Goal: Task Accomplishment & Management: Complete application form

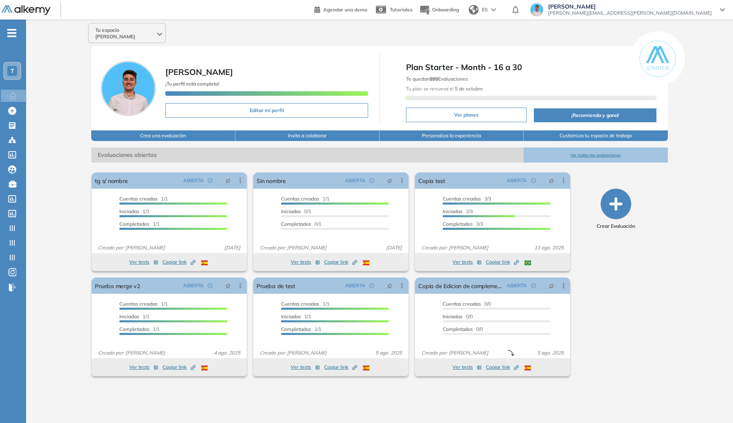
click at [42, 126] on div "Tu espacio [PERSON_NAME] ¡Tu perfil está completo! Editar mi perfil Plan Starte…" at bounding box center [379, 215] width 707 height 390
click at [11, 121] on icon at bounding box center [12, 125] width 8 height 8
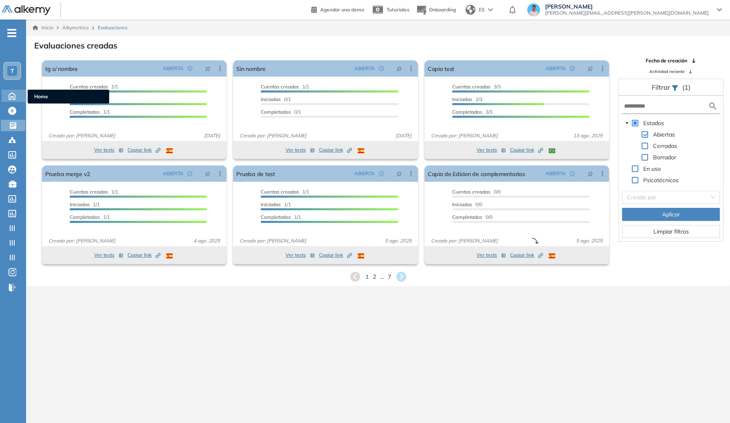
click at [12, 91] on icon at bounding box center [12, 95] width 14 height 10
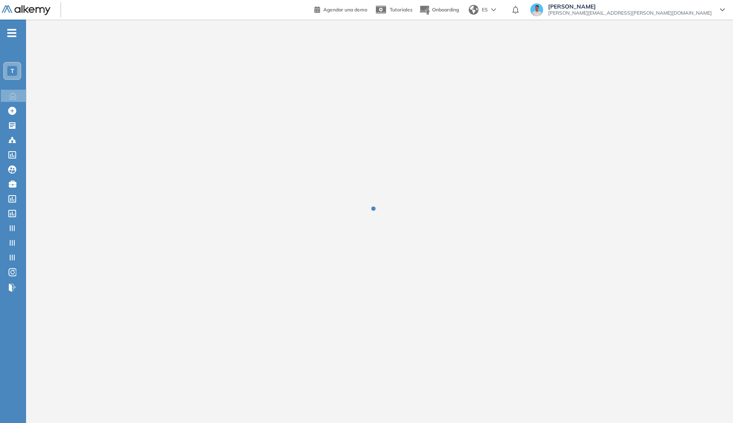
click at [12, 73] on span "T" at bounding box center [13, 71] width 4 height 7
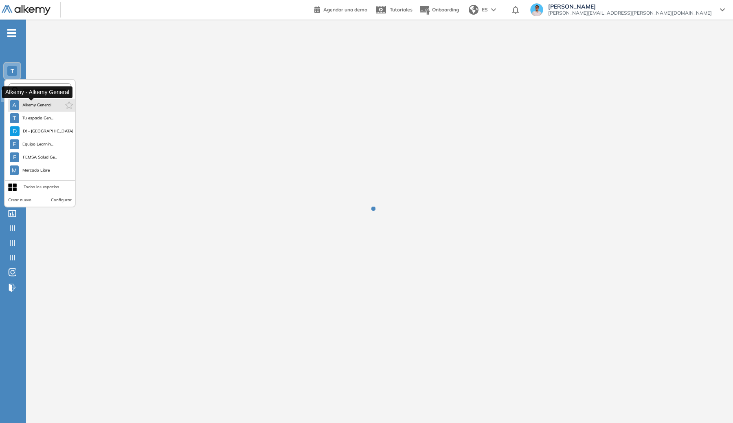
click at [36, 107] on span "Alkemy General" at bounding box center [36, 105] width 29 height 7
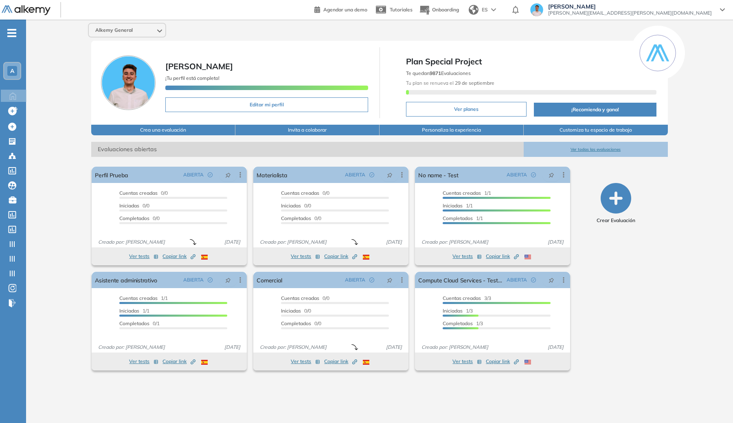
click at [8, 71] on div "A" at bounding box center [12, 71] width 10 height 10
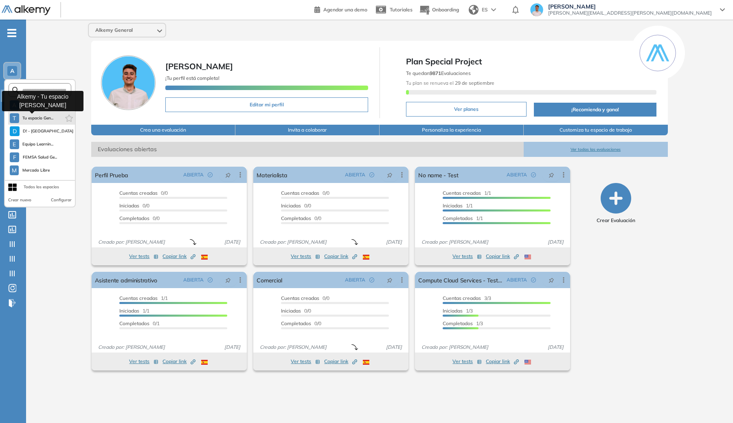
click at [25, 118] on span "Tu espacio Gen..." at bounding box center [37, 118] width 31 height 7
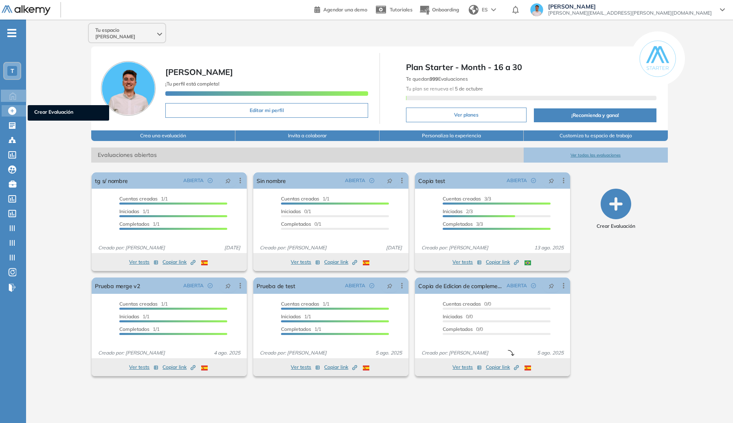
click at [10, 115] on div "Crear Evaluación Crear Evaluación" at bounding box center [14, 110] width 24 height 11
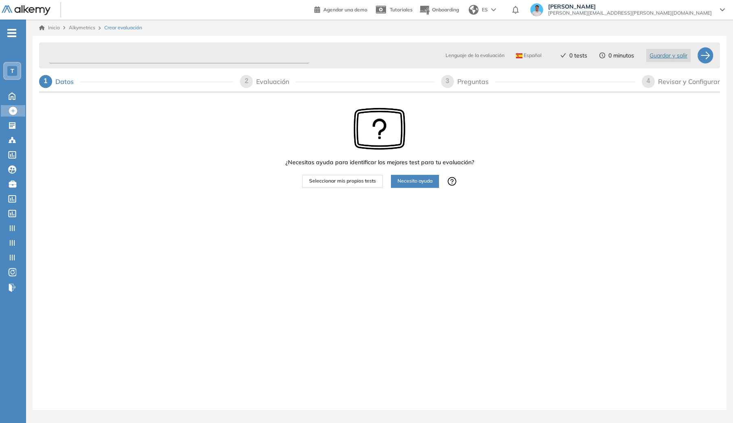
click at [168, 56] on input "text" at bounding box center [179, 56] width 261 height 16
type input "*"
type input "**********"
click at [345, 177] on button "Seleccionar mis propios tests" at bounding box center [342, 181] width 81 height 13
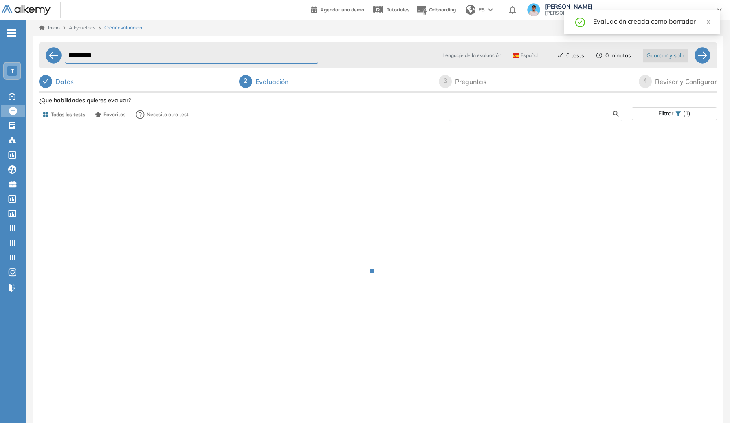
click at [521, 110] on input "text" at bounding box center [534, 113] width 157 height 7
type input "*"
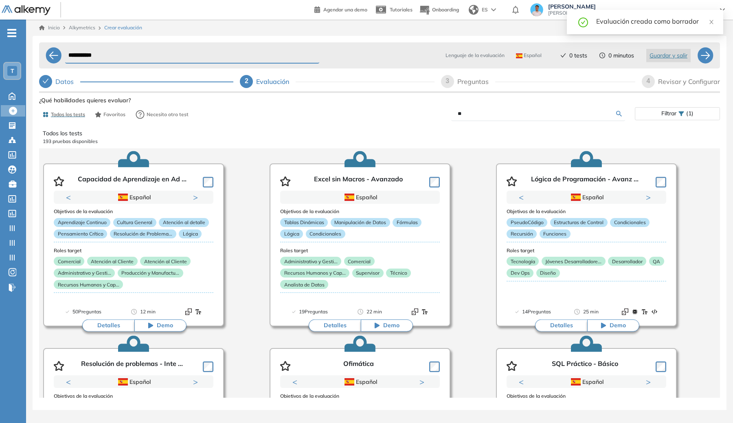
type input "*"
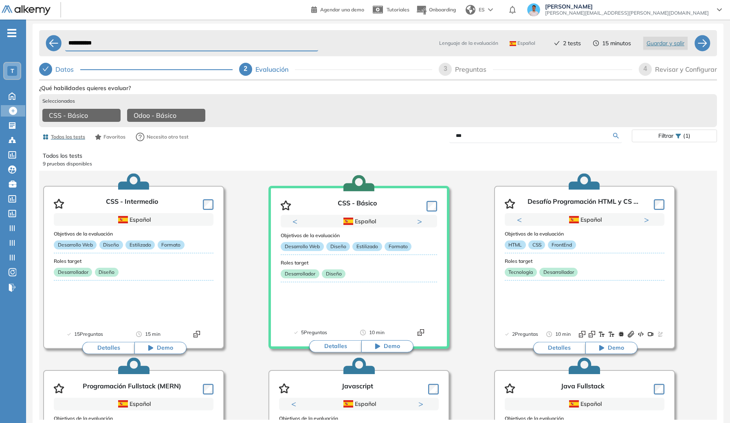
drag, startPoint x: 475, startPoint y: 133, endPoint x: 422, endPoint y: 134, distance: 52.1
click at [422, 134] on div "***" at bounding box center [505, 136] width 254 height 14
type input "**"
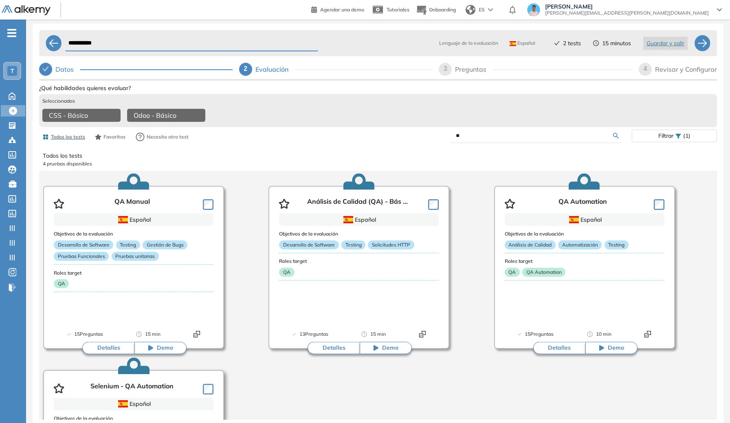
scroll to position [126, 0]
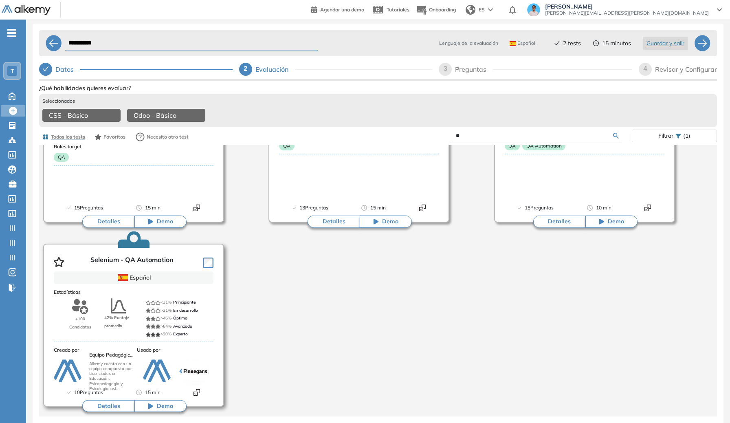
click at [211, 265] on div "Selenium - QA Automation" at bounding box center [134, 260] width 160 height 22
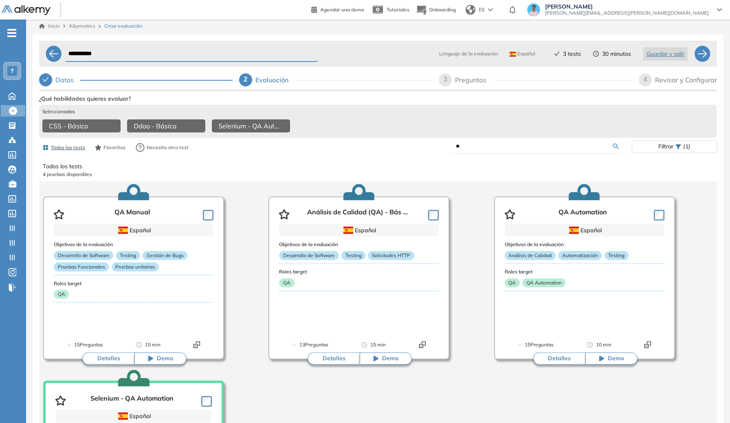
scroll to position [0, 0]
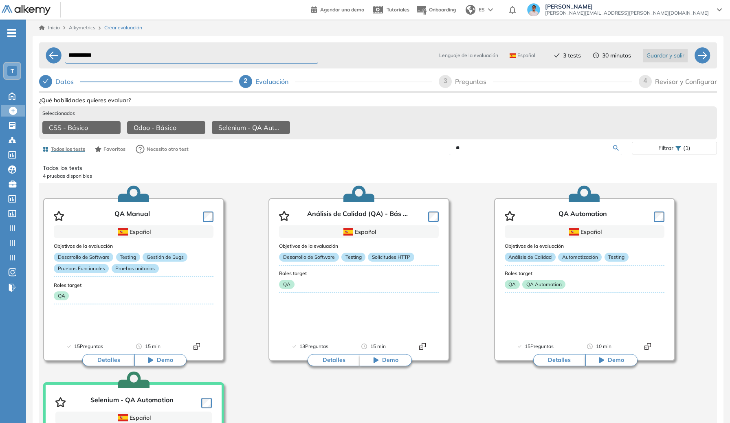
click at [682, 81] on div "Revisar y Configurar" at bounding box center [686, 81] width 62 height 13
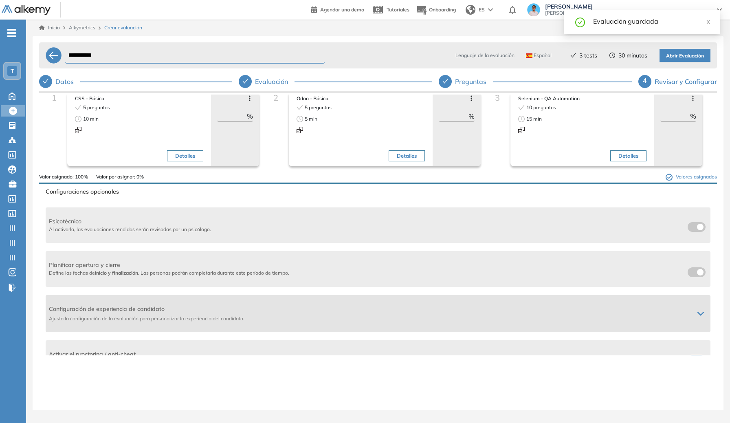
scroll to position [58, 0]
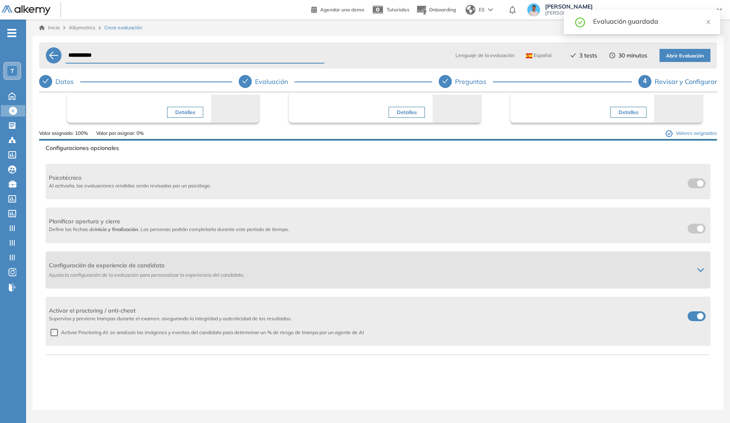
click at [561, 251] on div "Configuración de experiencia de candidato Ajusta la configuración de la evaluac…" at bounding box center [378, 269] width 665 height 37
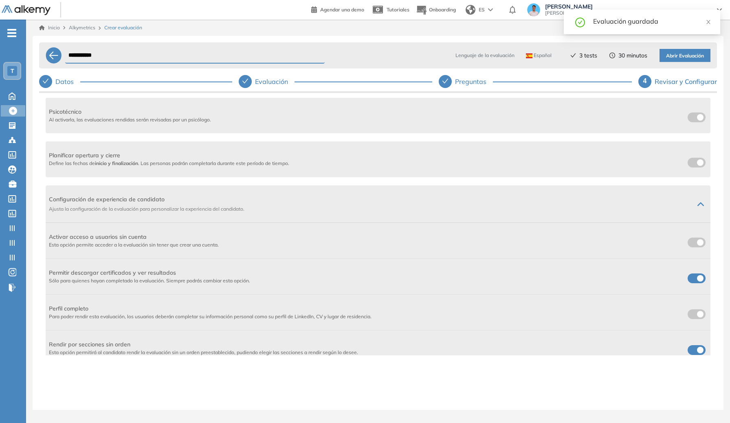
scroll to position [174, 0]
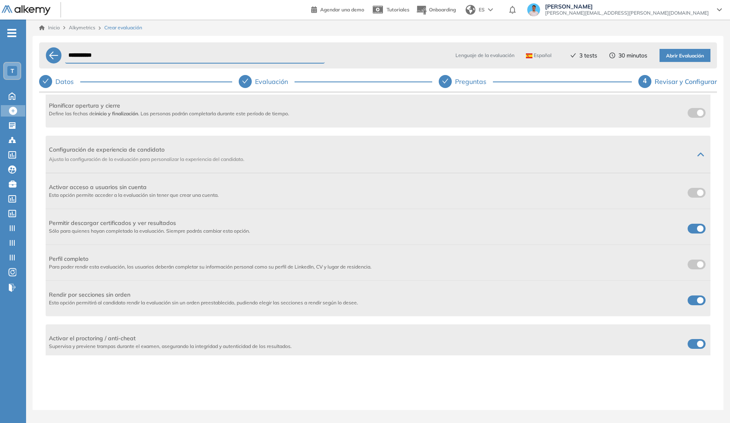
click at [692, 188] on span at bounding box center [691, 191] width 7 height 7
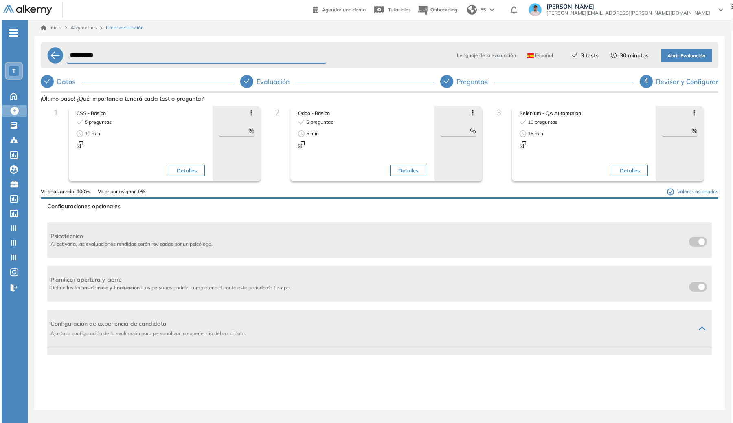
scroll to position [0, 0]
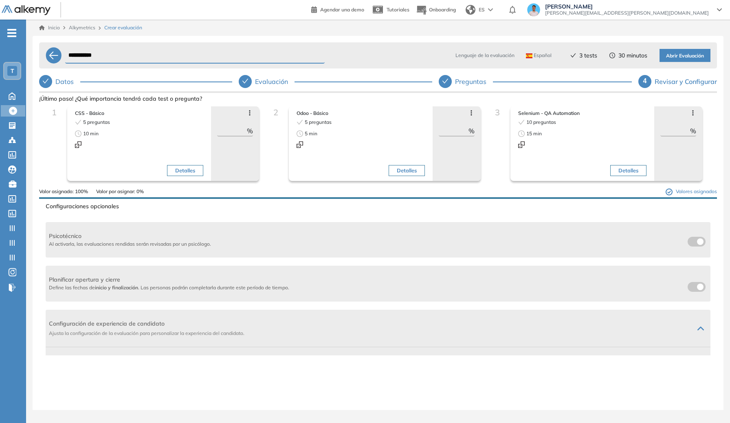
click at [675, 54] on span "Abrir Evaluación" at bounding box center [685, 56] width 38 height 8
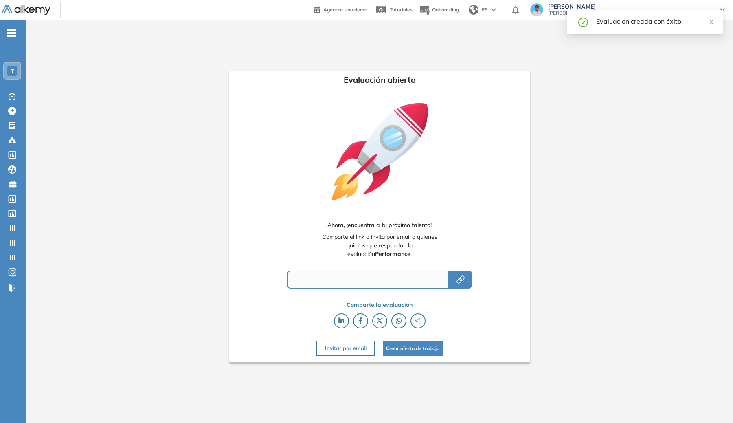
type input "**********"
click at [460, 283] on icon "button" at bounding box center [459, 280] width 5 height 5
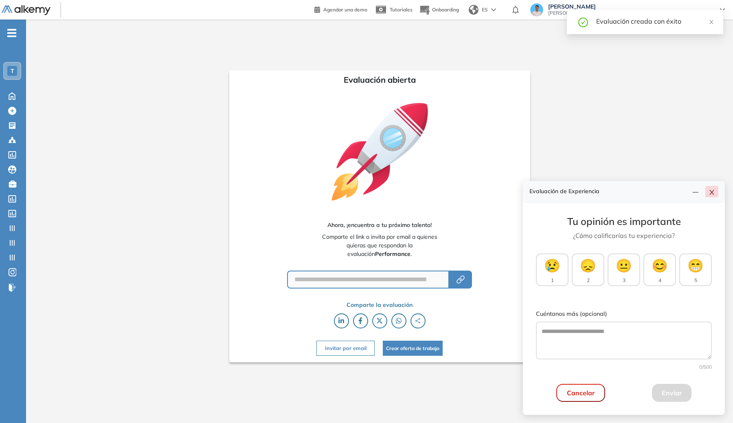
click at [717, 190] on button "button" at bounding box center [712, 191] width 13 height 11
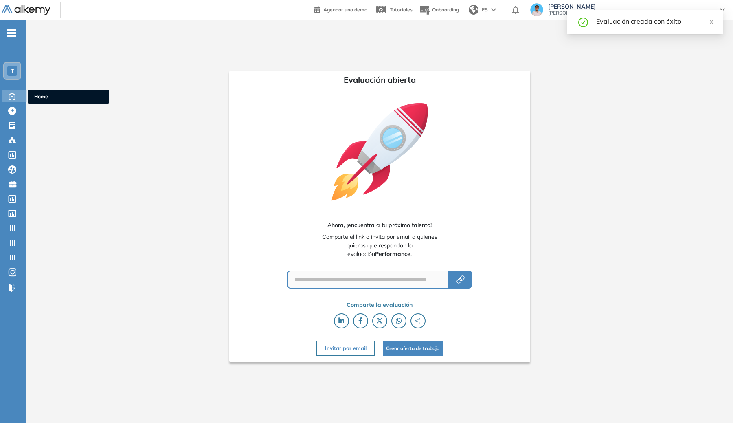
click at [15, 94] on icon at bounding box center [12, 95] width 14 height 10
